Goal: Information Seeking & Learning: Check status

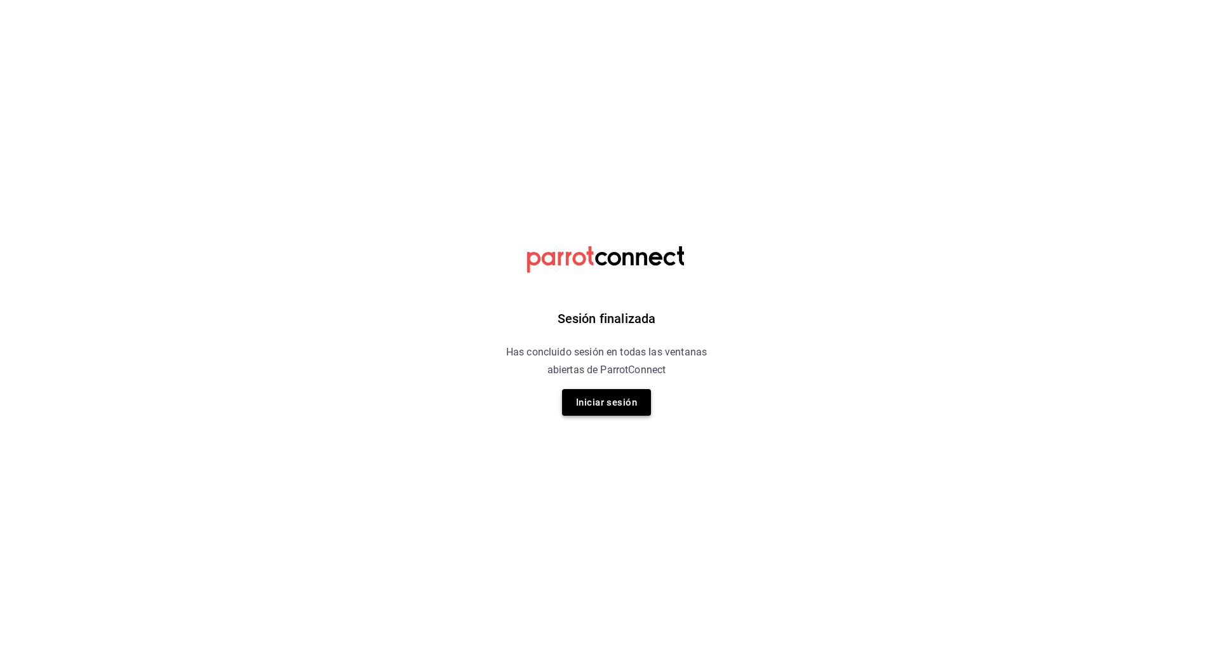
click at [608, 406] on button "Iniciar sesión" at bounding box center [606, 402] width 89 height 27
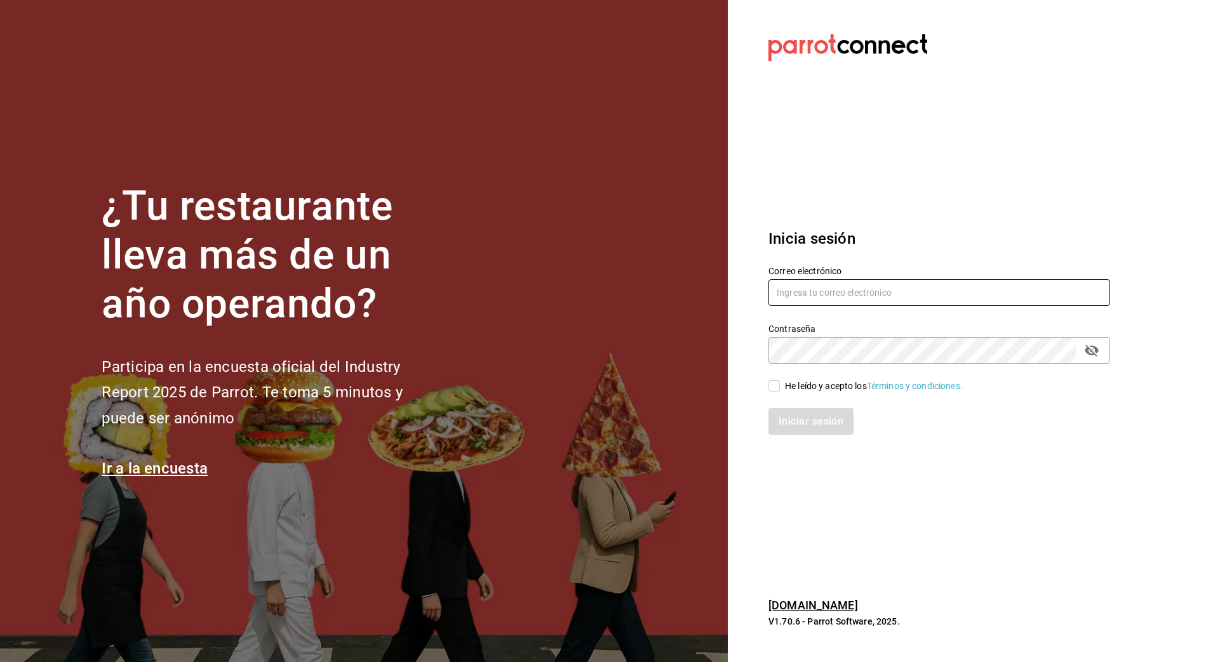
type input "nanci.garcia@grupocosteno.com"
click at [774, 392] on label "He leído y acepto los Términos y condiciones." at bounding box center [865, 386] width 194 height 13
click at [774, 392] on input "He leído y acepto los Términos y condiciones." at bounding box center [773, 385] width 11 height 11
checkbox input "true"
click at [782, 420] on button "Iniciar sesión" at bounding box center [811, 421] width 86 height 27
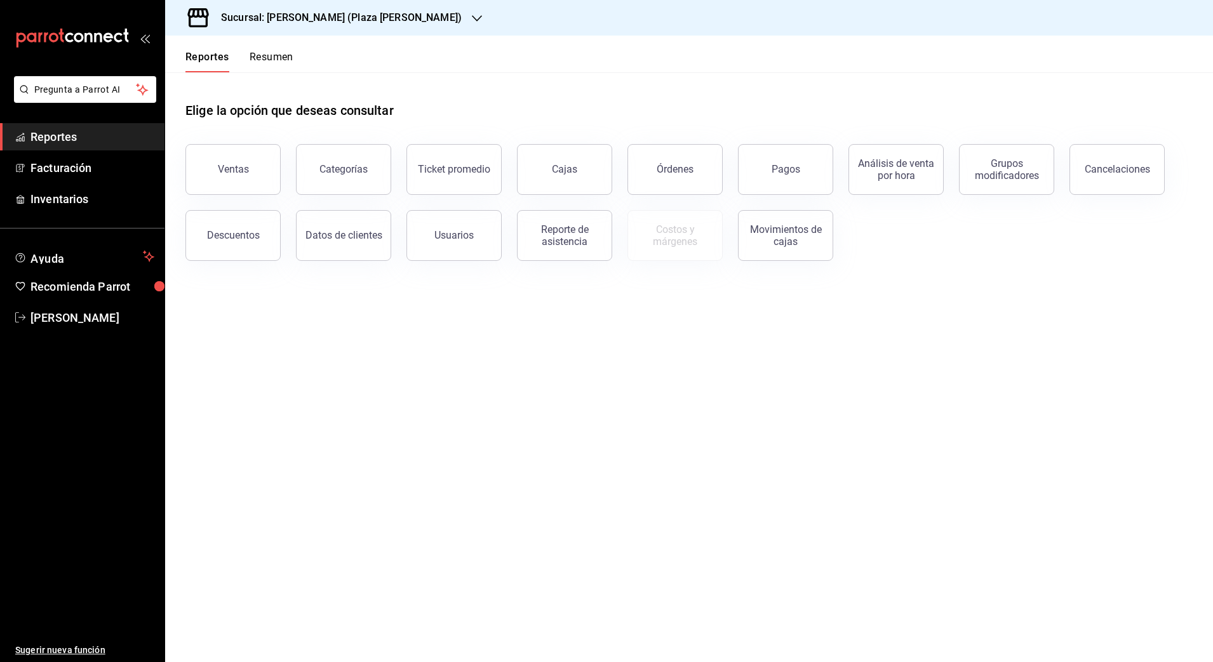
click at [319, 21] on h3 "Sucursal: [PERSON_NAME] (Plaza [PERSON_NAME])" at bounding box center [336, 17] width 251 height 15
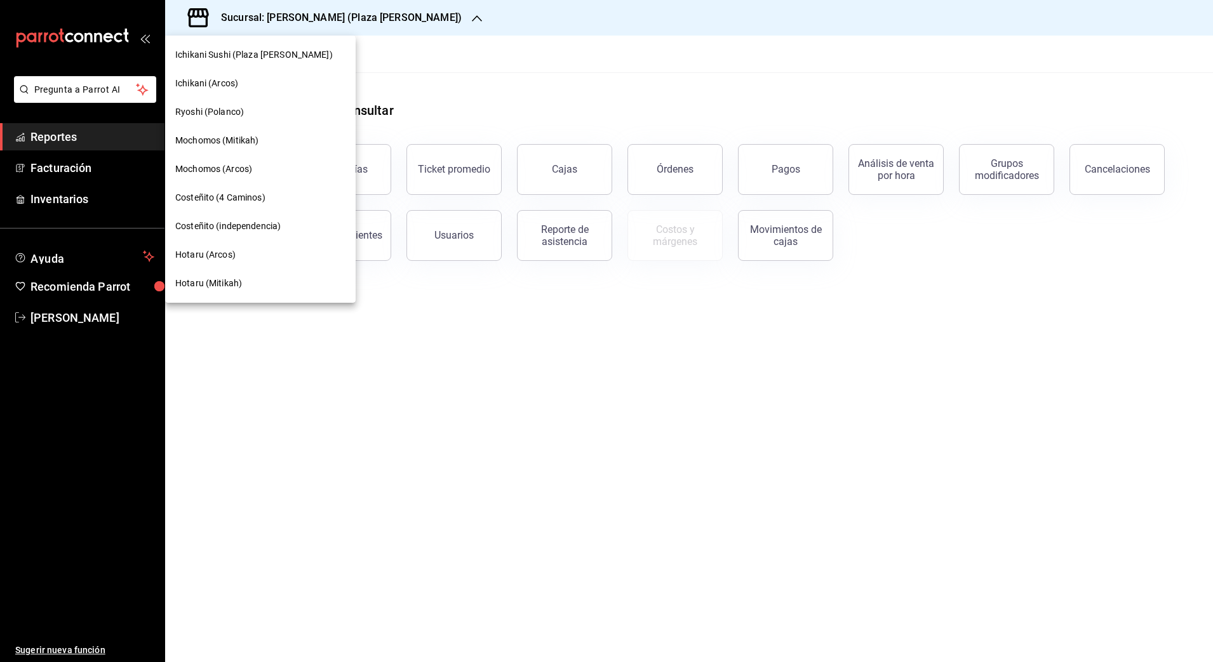
click at [249, 114] on div "Ryoshi (Polanco)" at bounding box center [260, 111] width 170 height 13
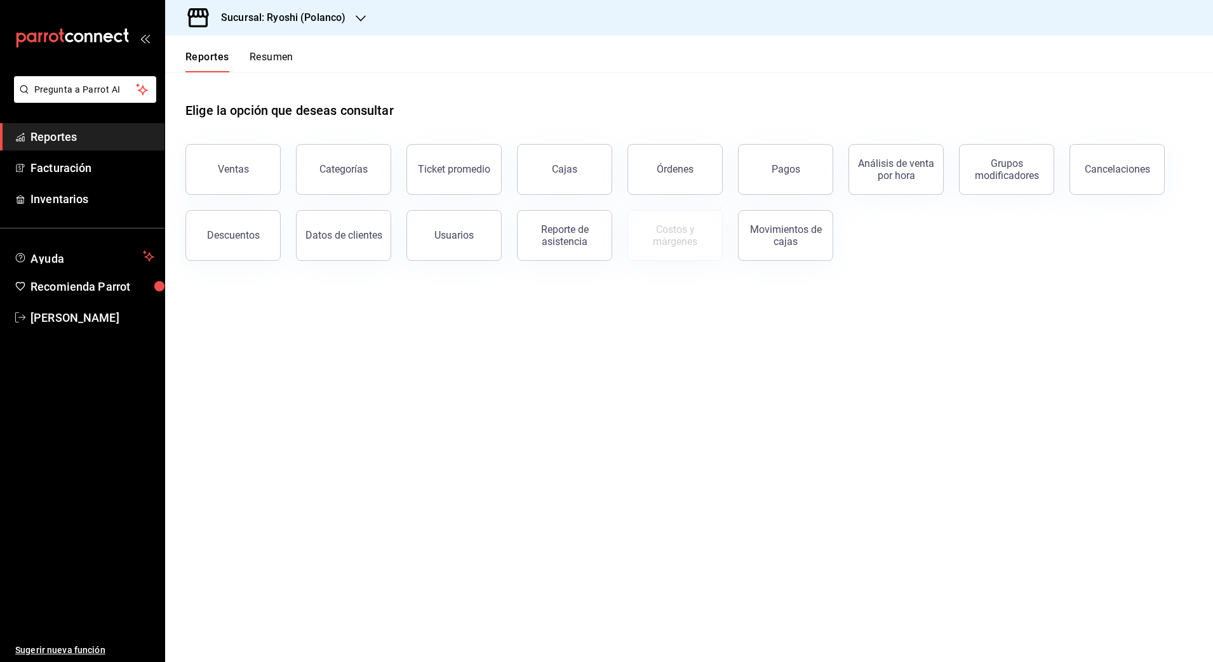
click at [297, 15] on h3 "Sucursal: Ryoshi (Polanco)" at bounding box center [278, 17] width 135 height 15
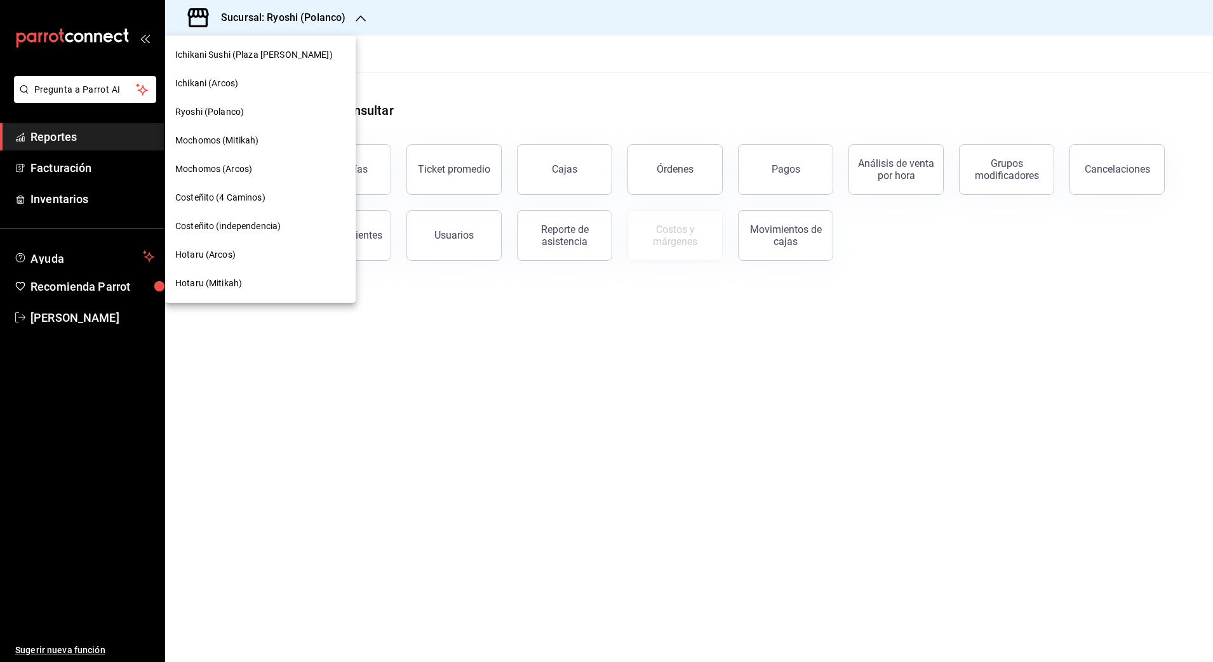
click at [236, 141] on span "Mochomos (Mitikah)" at bounding box center [216, 140] width 83 height 13
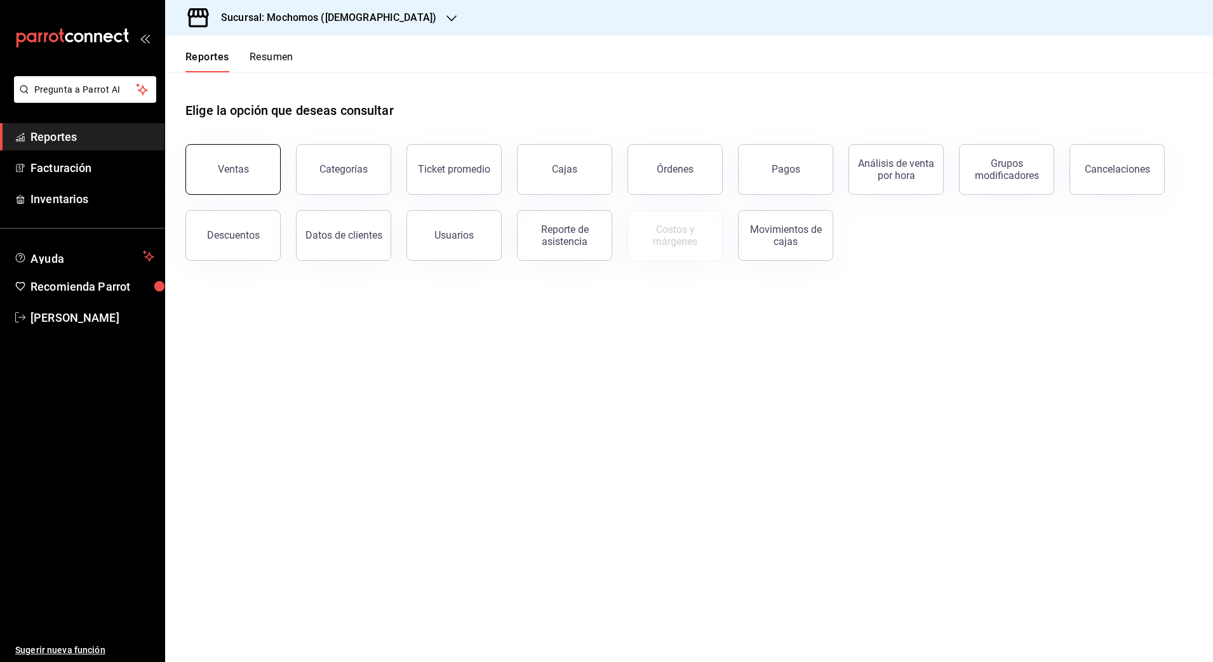
click at [235, 182] on button "Ventas" at bounding box center [232, 169] width 95 height 51
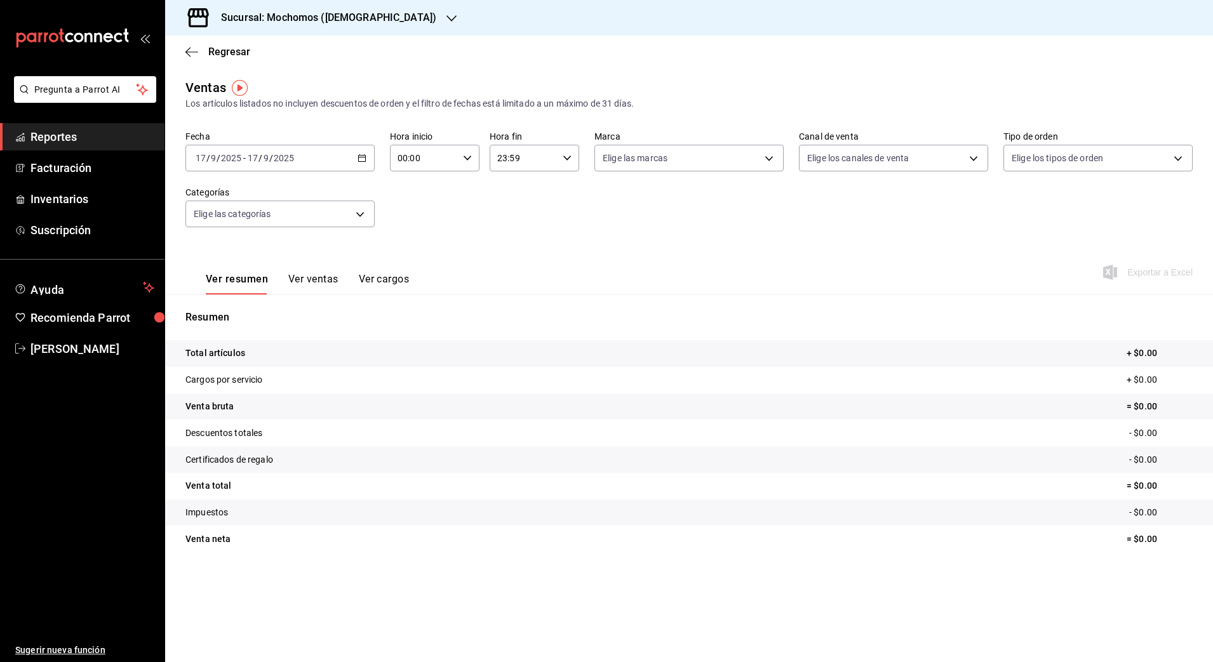
click at [363, 158] on icon "button" at bounding box center [362, 158] width 9 height 9
click at [273, 303] on li "Rango de fechas" at bounding box center [245, 311] width 119 height 29
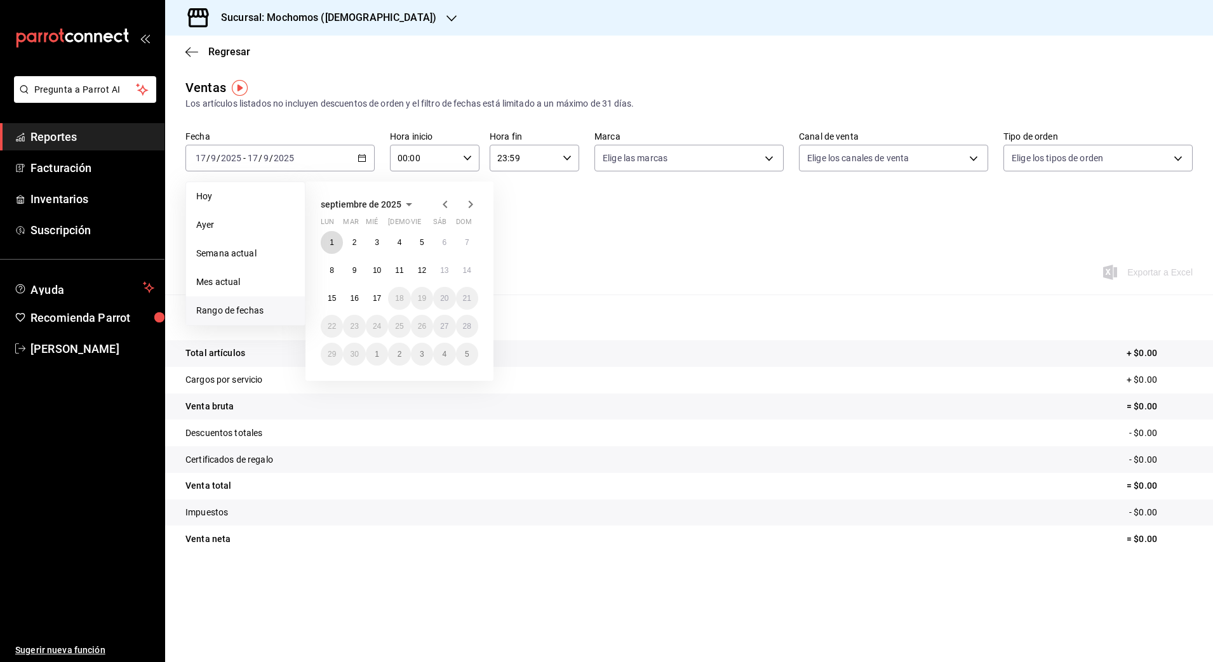
drag, startPoint x: 335, startPoint y: 233, endPoint x: 390, endPoint y: 282, distance: 73.8
click at [337, 233] on button "1" at bounding box center [332, 242] width 22 height 23
click at [382, 293] on button "17" at bounding box center [377, 298] width 22 height 23
click at [333, 246] on abbr "1" at bounding box center [332, 242] width 4 height 9
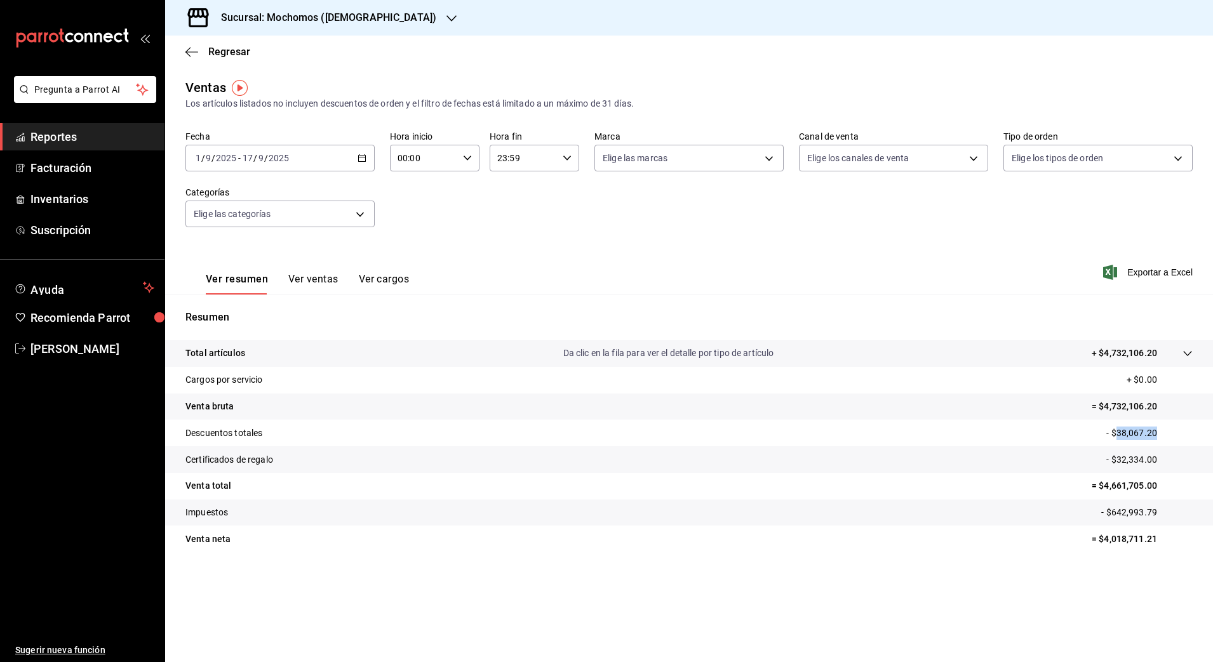
drag, startPoint x: 1118, startPoint y: 432, endPoint x: 1170, endPoint y: 427, distance: 51.7
click at [1170, 427] on p "- $38,067.20" at bounding box center [1149, 433] width 86 height 13
copy p "38,067.20"
click at [464, 156] on \(Stroke\) "button" at bounding box center [468, 158] width 8 height 4
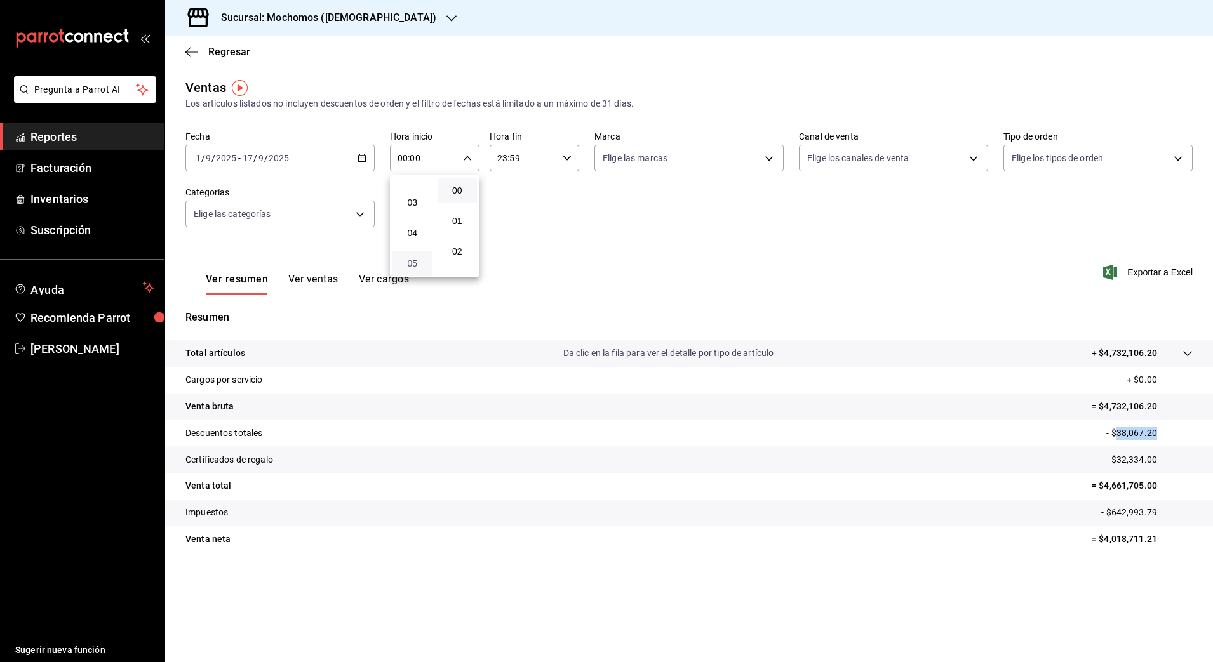
click at [419, 267] on span "05" at bounding box center [412, 263] width 25 height 10
type input "05:00"
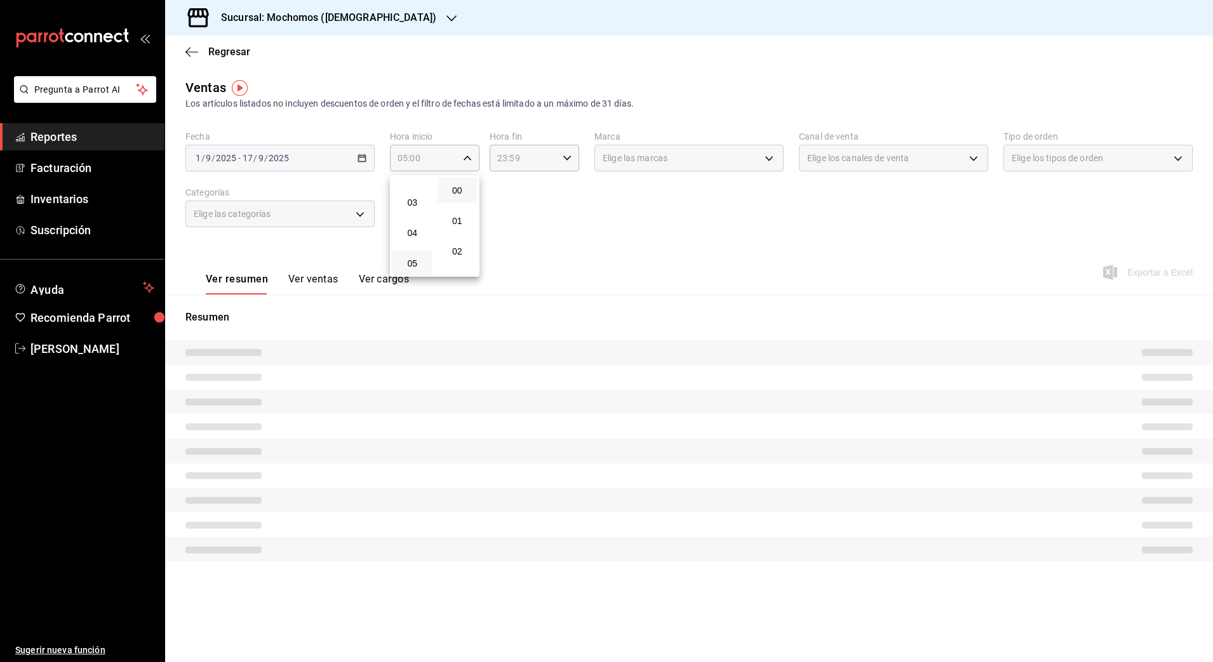
click at [569, 152] on div at bounding box center [606, 331] width 1213 height 662
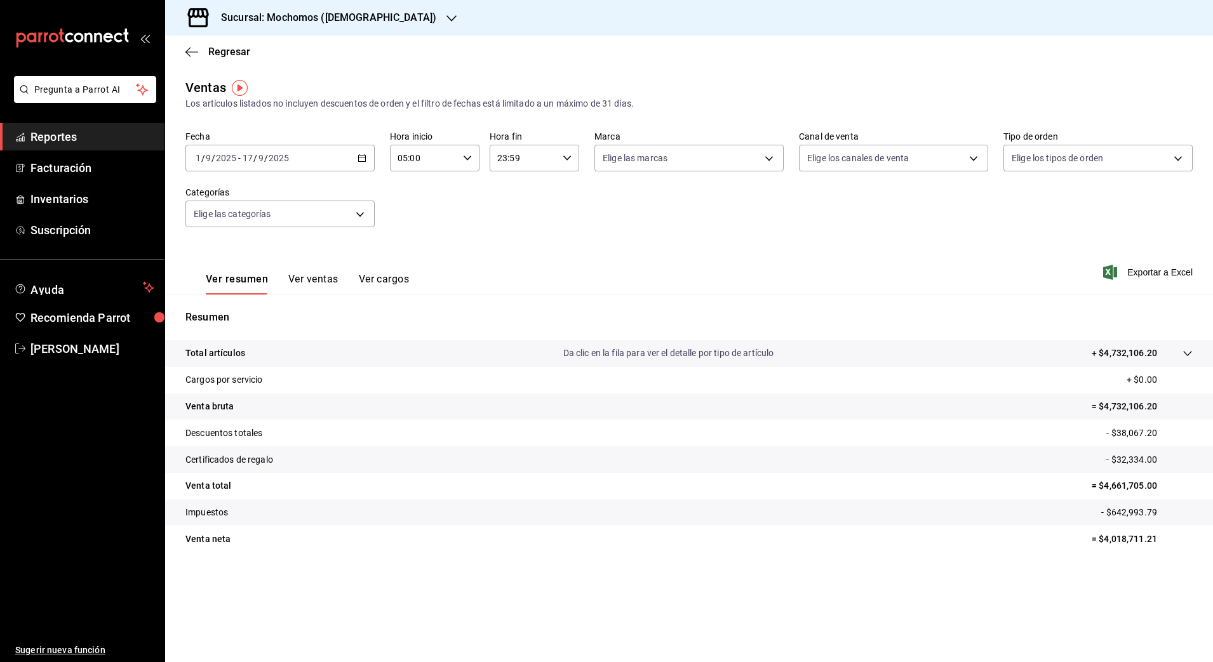
click at [568, 162] on icon "button" at bounding box center [567, 158] width 9 height 9
click at [514, 231] on span "04" at bounding box center [512, 233] width 25 height 10
type input "04:59"
click at [828, 220] on div at bounding box center [606, 331] width 1213 height 662
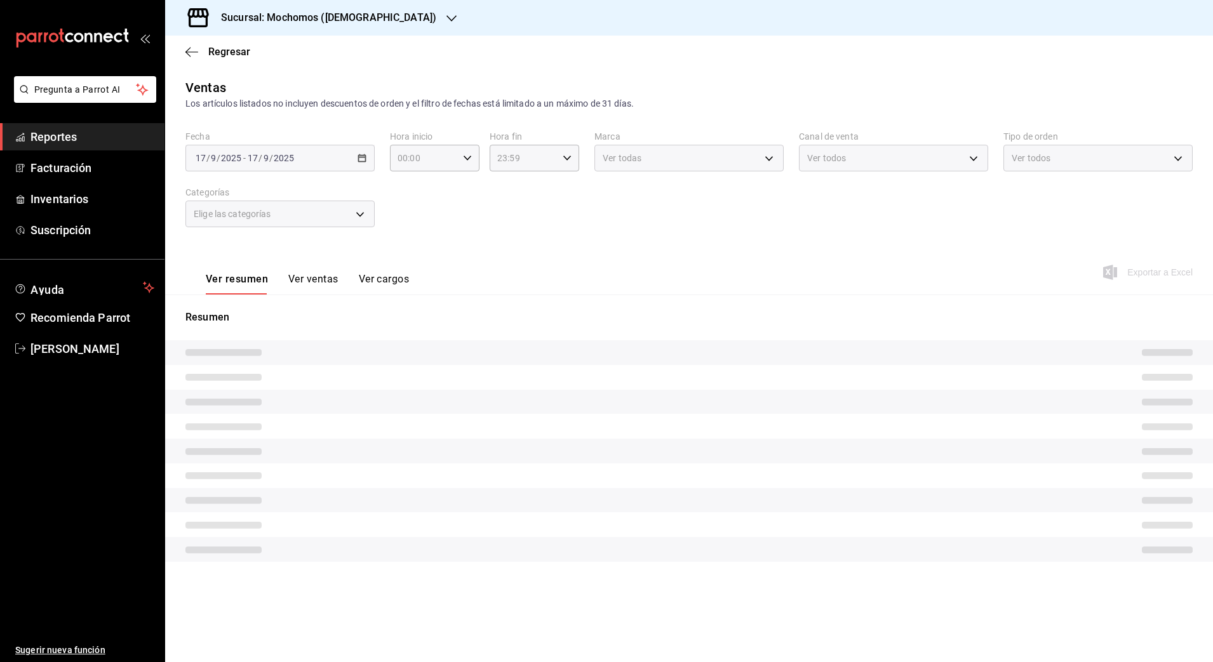
type input "05:00"
type input "04:59"
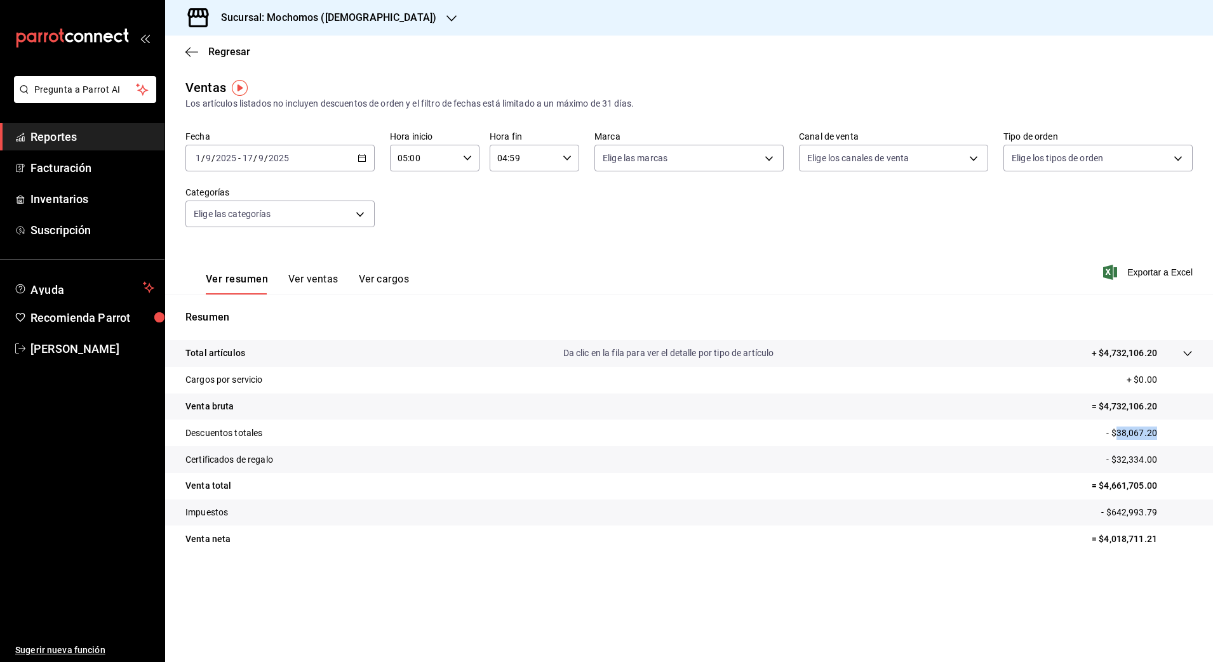
drag, startPoint x: 1120, startPoint y: 432, endPoint x: 1175, endPoint y: 439, distance: 55.8
click at [1175, 439] on p "- $38,067.20" at bounding box center [1149, 433] width 86 height 13
copy p "38,067.20"
drag, startPoint x: 1118, startPoint y: 459, endPoint x: 1177, endPoint y: 460, distance: 59.7
click at [1177, 460] on p "- $32,334.00" at bounding box center [1149, 459] width 86 height 13
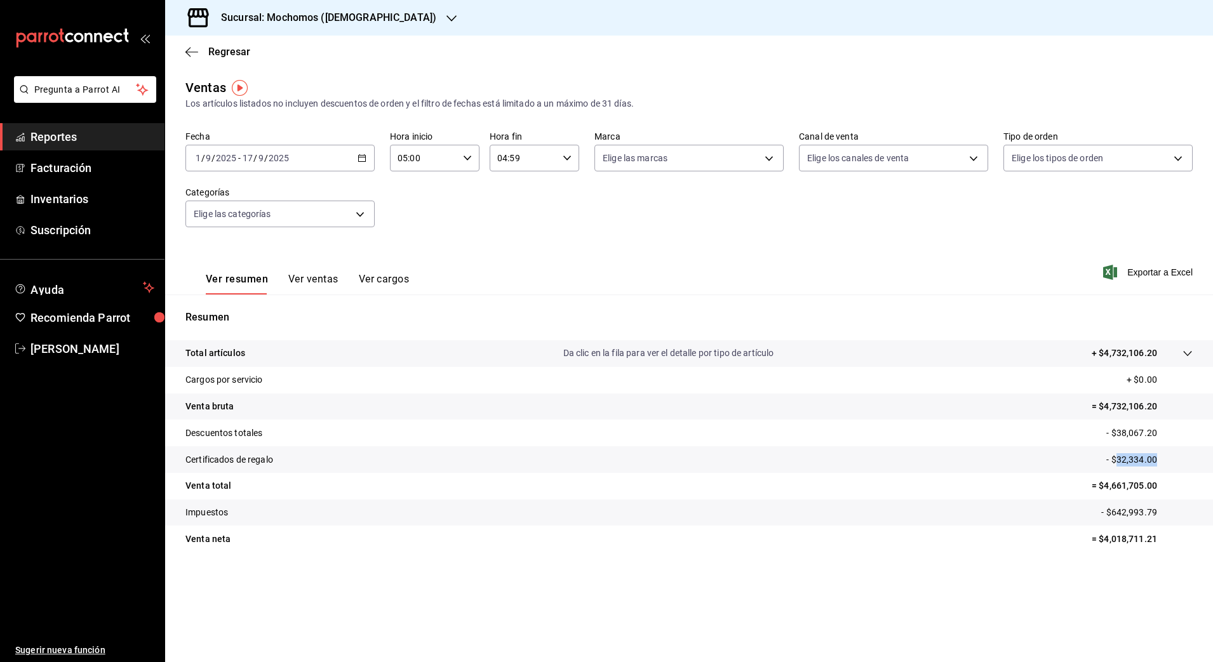
copy p "32,334.00"
click at [259, 15] on h3 "Sucursal: Mochomos ([DEMOGRAPHIC_DATA])" at bounding box center [323, 17] width 225 height 15
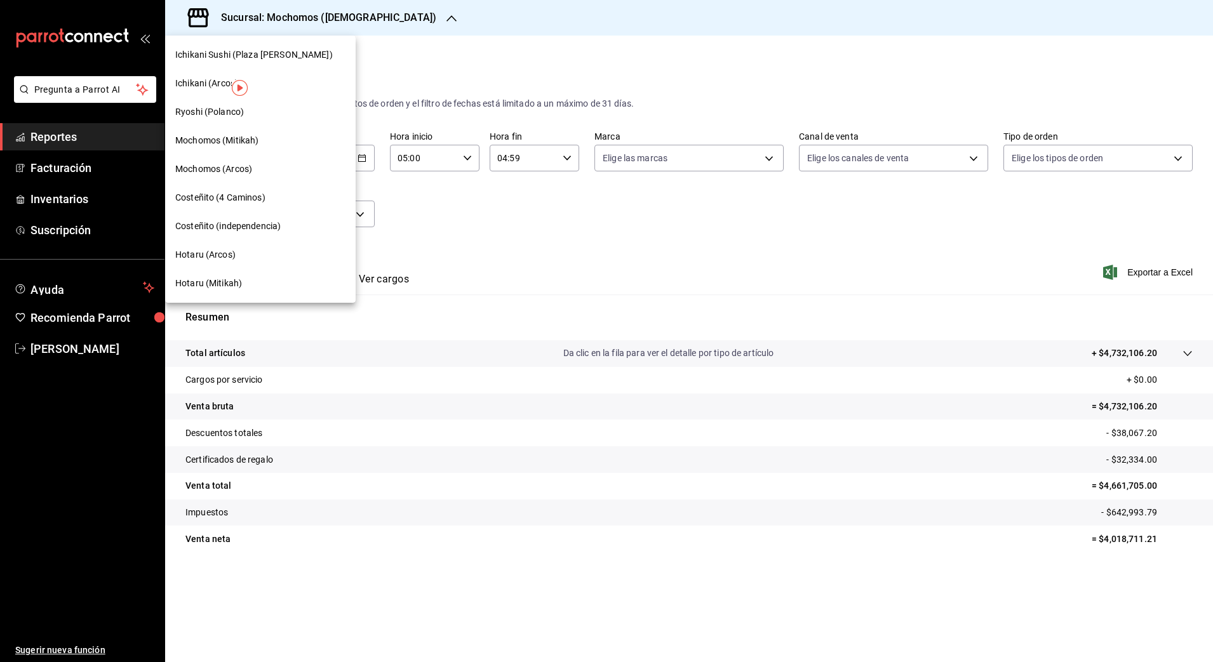
click at [237, 284] on span "Hotaru (Mitikah)" at bounding box center [208, 283] width 67 height 13
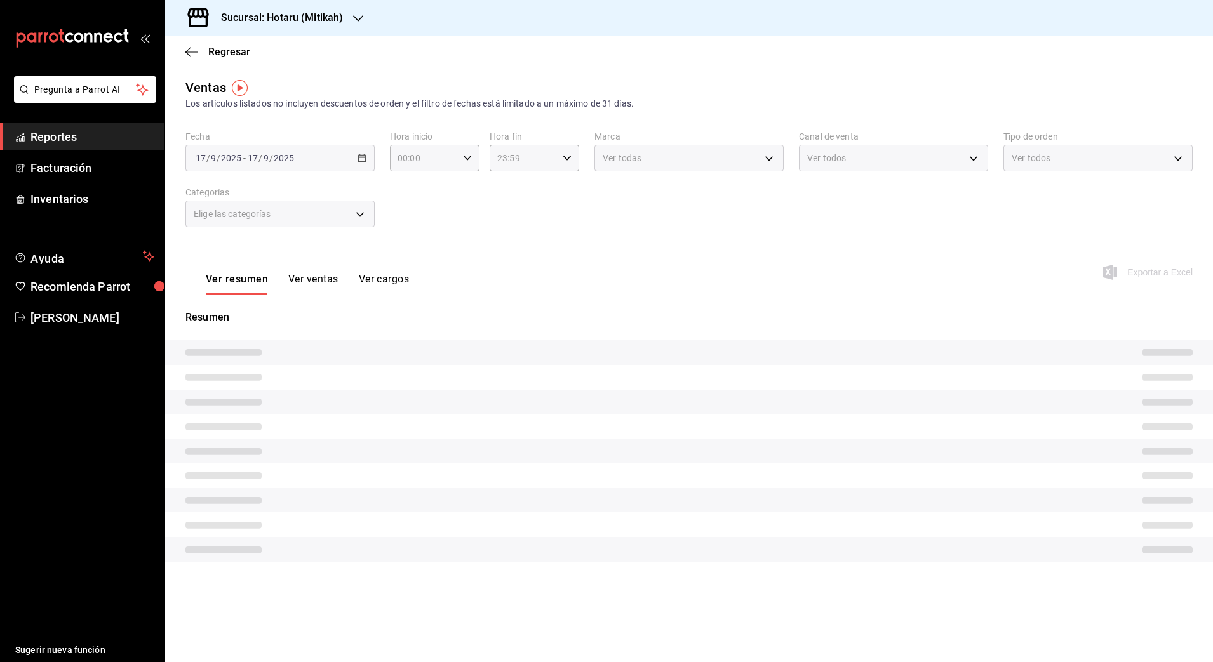
type input "05:00"
type input "04:59"
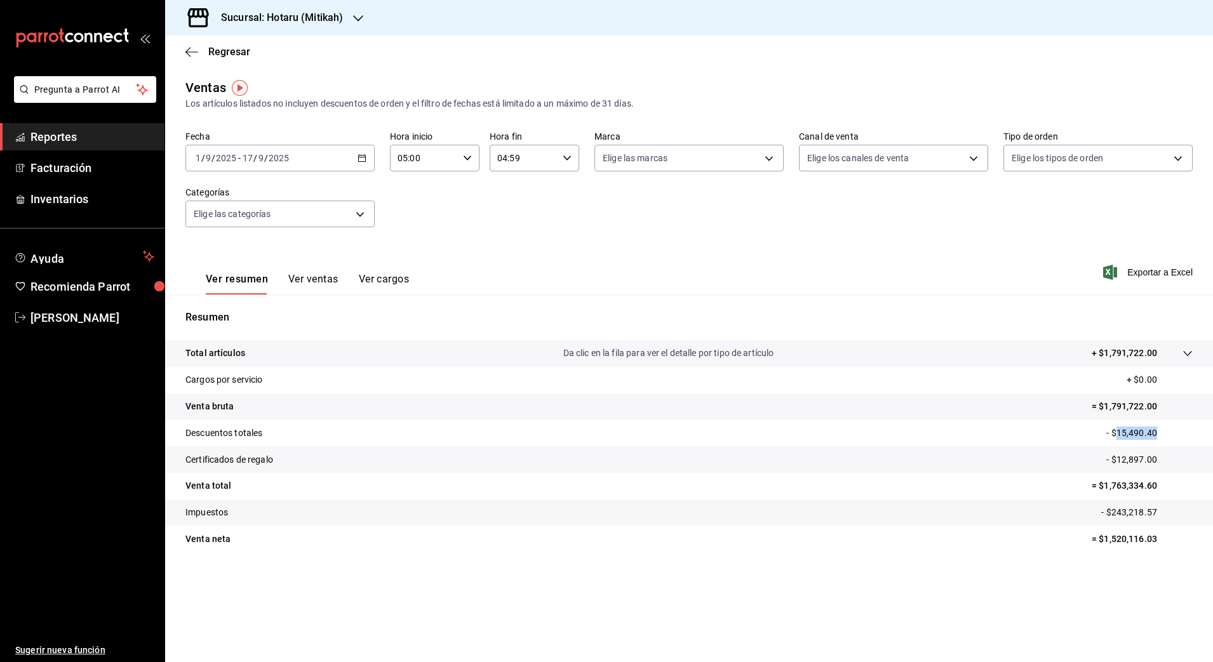
drag, startPoint x: 1120, startPoint y: 431, endPoint x: 1184, endPoint y: 431, distance: 64.1
click at [1184, 431] on p "- $15,490.40" at bounding box center [1149, 433] width 86 height 13
copy p "15,490.40"
drag, startPoint x: 1118, startPoint y: 459, endPoint x: 1162, endPoint y: 462, distance: 44.0
click at [1162, 462] on p "- $12,897.00" at bounding box center [1149, 459] width 86 height 13
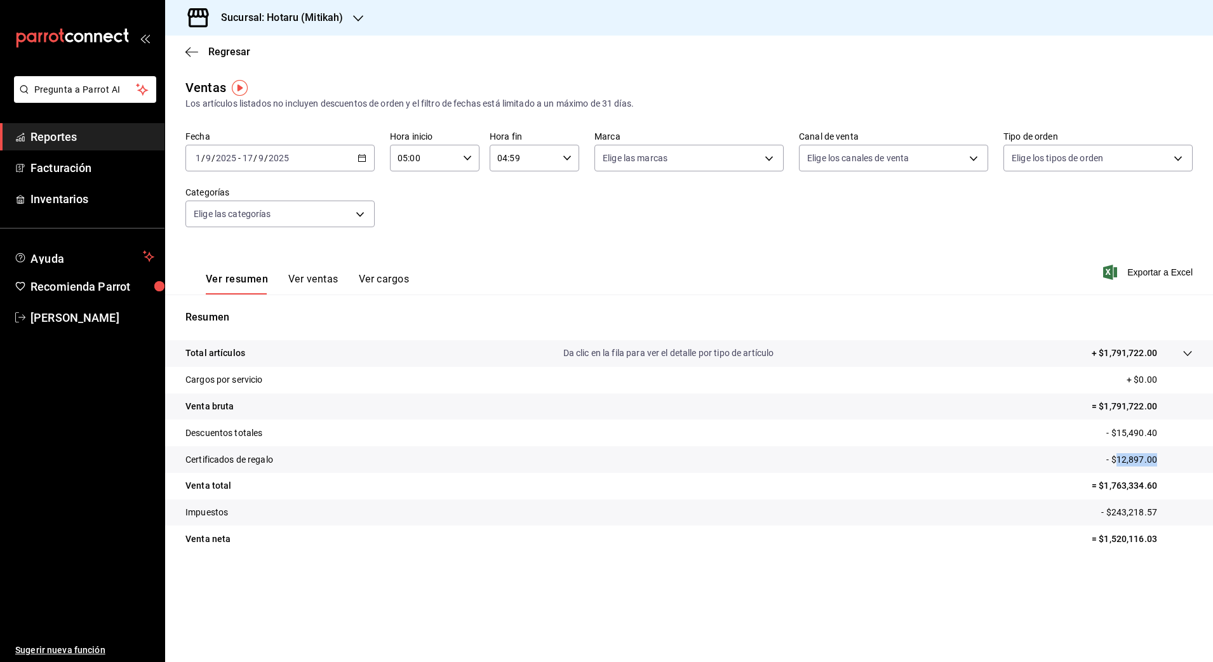
copy p "12,897.00"
drag, startPoint x: 1104, startPoint y: 488, endPoint x: 1161, endPoint y: 495, distance: 57.0
click at [1161, 495] on tr "Venta total = $1,763,334.60" at bounding box center [689, 486] width 1048 height 27
copy p "1,763,334.60"
drag, startPoint x: 1104, startPoint y: 538, endPoint x: 1202, endPoint y: 547, distance: 98.8
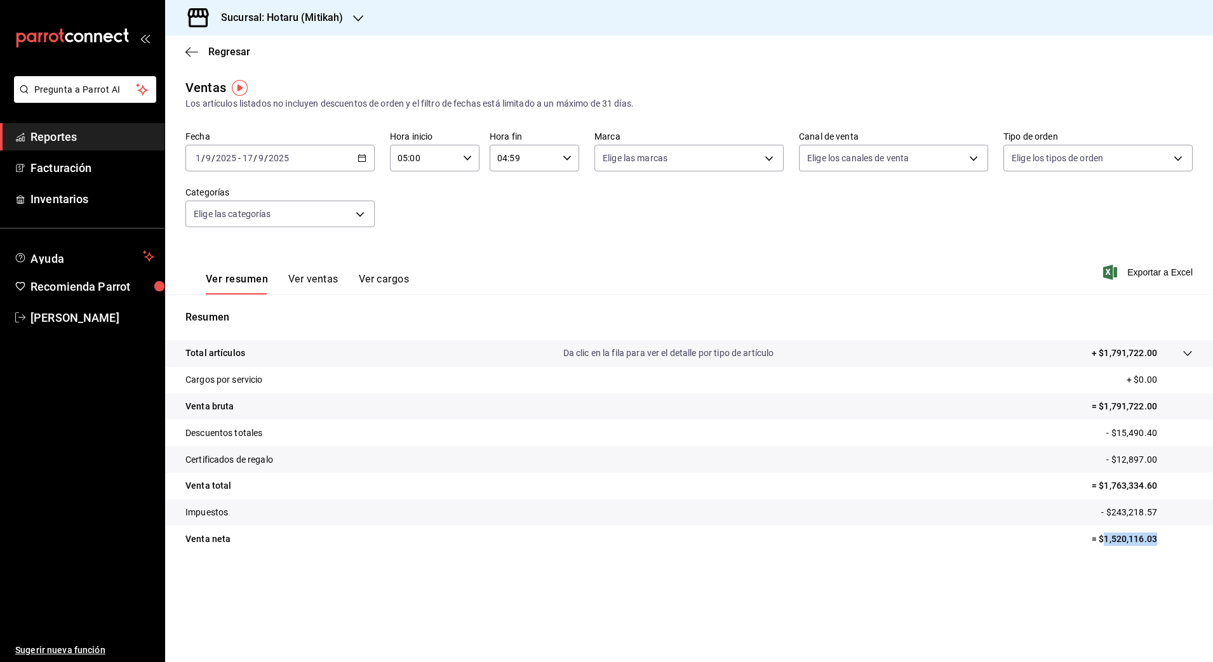
click at [1202, 547] on tr "Venta neta = $1,520,116.03" at bounding box center [689, 539] width 1048 height 27
copy p "1,520,116.03"
drag, startPoint x: 1112, startPoint y: 513, endPoint x: 1163, endPoint y: 513, distance: 50.8
click at [1163, 513] on p "- $243,218.57" at bounding box center [1146, 512] width 91 height 13
copy p "243,218.57"
